Goal: Find specific page/section: Find specific page/section

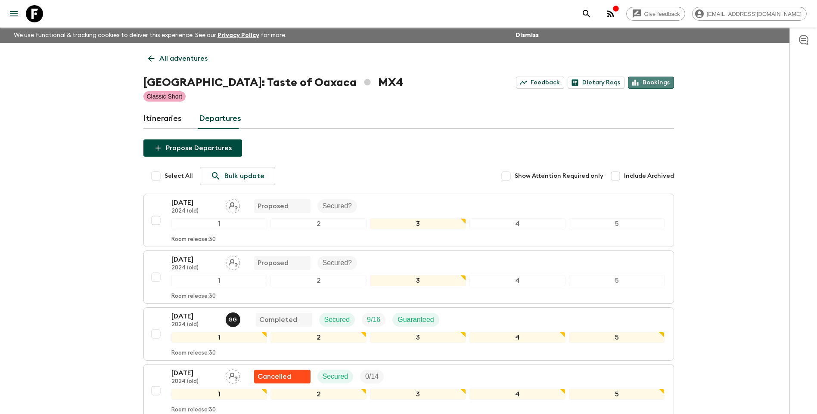
click at [653, 83] on link "Bookings" at bounding box center [651, 83] width 46 height 12
click at [165, 121] on link "Itineraries" at bounding box center [162, 119] width 38 height 21
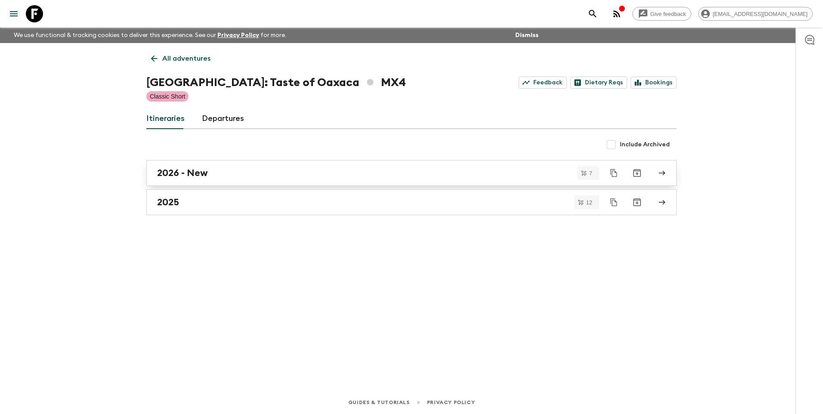
click at [182, 174] on h2 "2026 - New" at bounding box center [182, 172] width 51 height 11
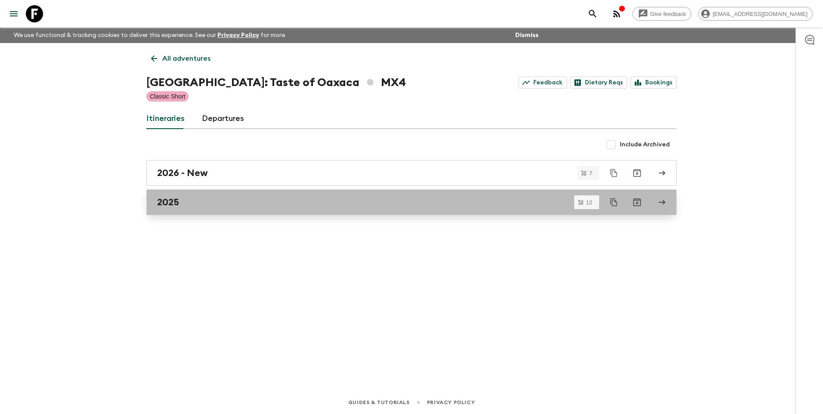
click at [185, 203] on div "2025" at bounding box center [403, 202] width 493 height 11
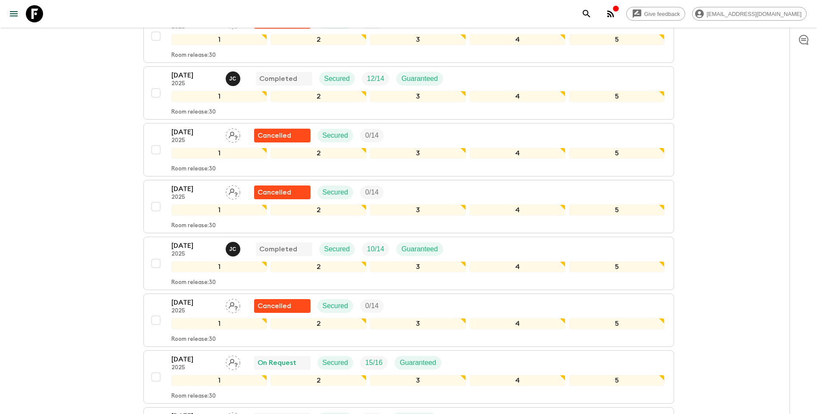
scroll to position [526, 0]
